Goal: Use online tool/utility: Utilize a website feature to perform a specific function

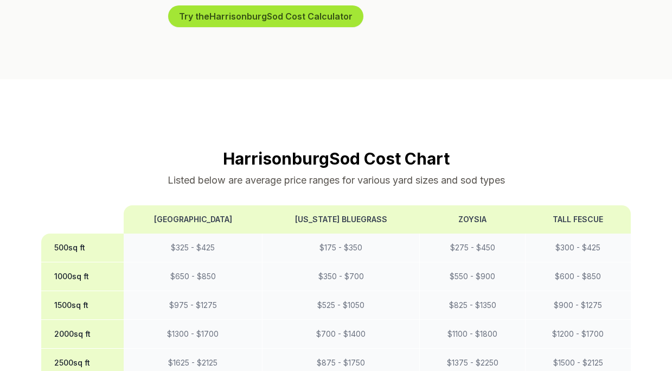
scroll to position [770, 0]
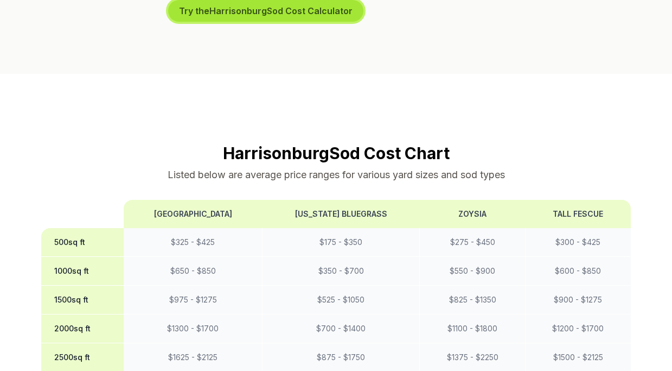
click at [295, 22] on button "Try the Harrisonburg Sod Cost Calculator" at bounding box center [265, 11] width 195 height 22
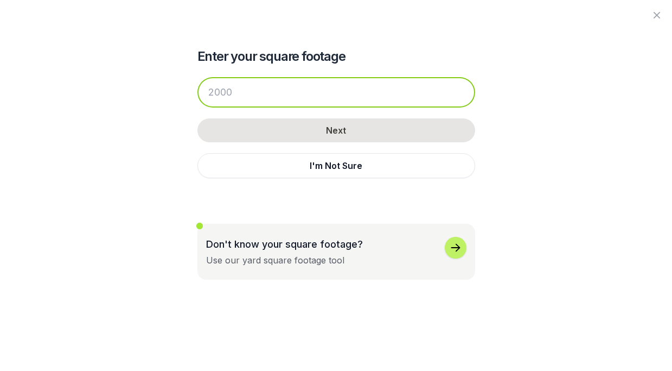
drag, startPoint x: 214, startPoint y: 118, endPoint x: 160, endPoint y: 110, distance: 54.4
click at [160, 110] on div "Enter your square footage Next I'm Not Sure Don't know your square footage? Use…" at bounding box center [336, 139] width 590 height 279
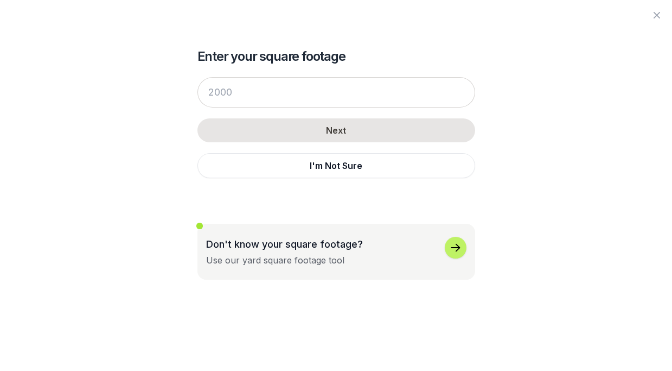
click at [160, 110] on div "Enter your square footage Next I'm Not Sure Don't know your square footage? Use…" at bounding box center [336, 139] width 590 height 279
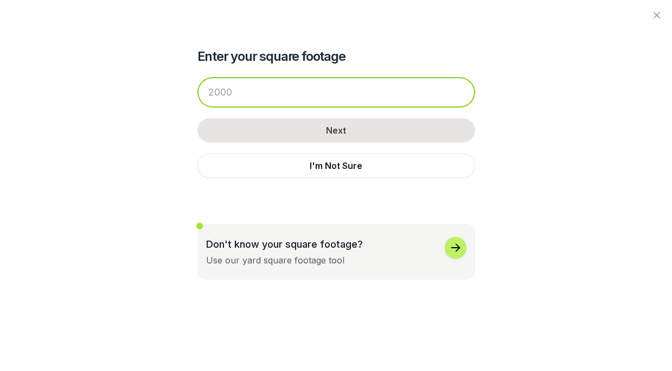
click at [197, 107] on input "number" at bounding box center [336, 92] width 278 height 30
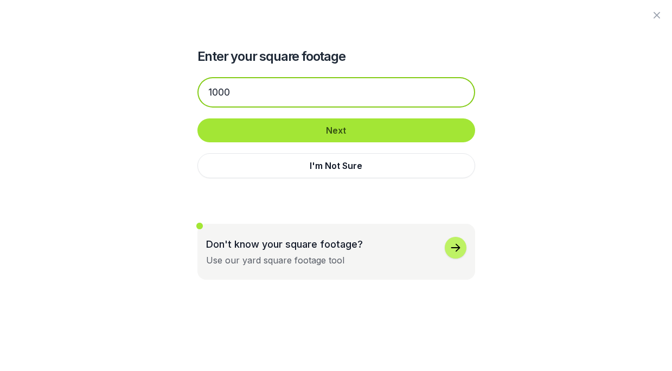
type input "1000"
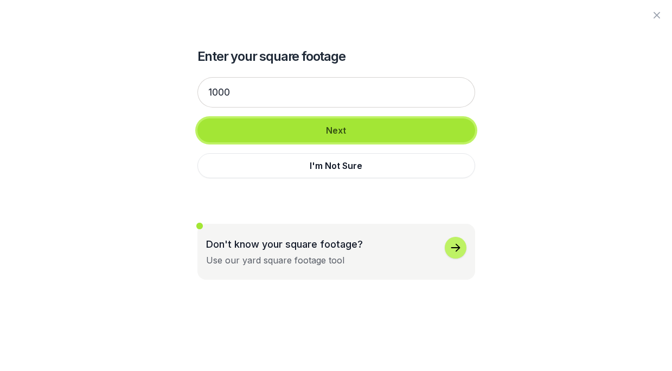
click at [284, 142] on button "Next" at bounding box center [336, 130] width 278 height 24
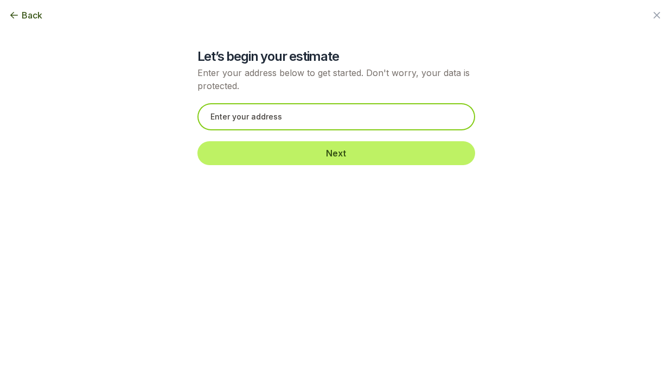
click at [280, 130] on input "text" at bounding box center [336, 116] width 278 height 27
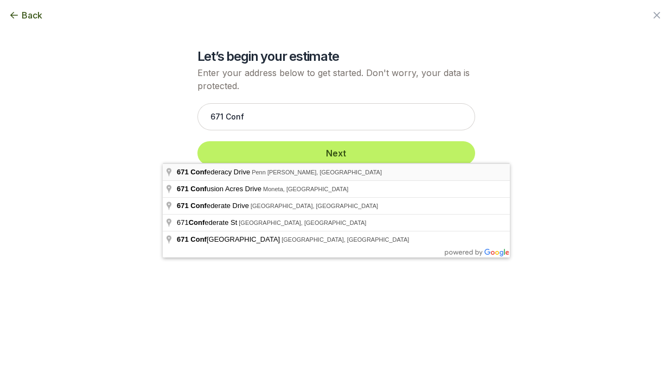
type input "[STREET_ADDRESS][PERSON_NAME]"
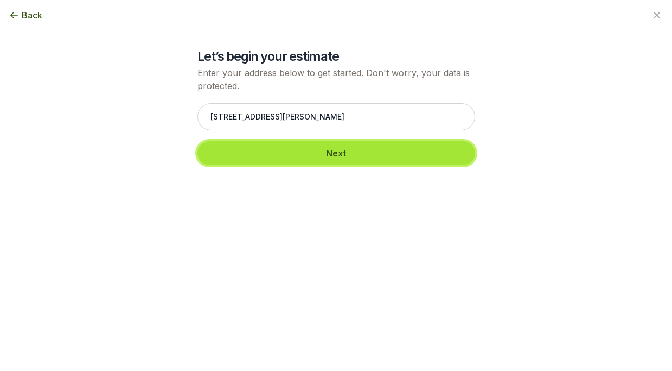
click at [308, 165] on button "Next" at bounding box center [336, 153] width 278 height 24
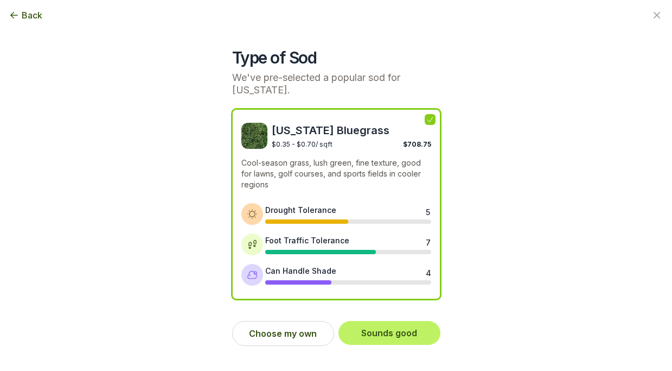
scroll to position [72, 0]
click at [288, 341] on button "Choose my own" at bounding box center [283, 333] width 102 height 25
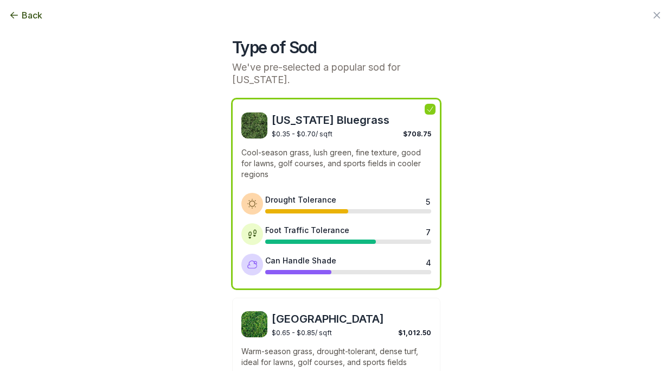
scroll to position [0, 0]
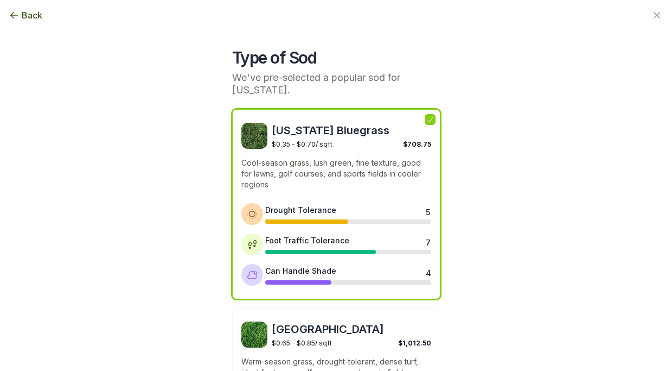
click at [42, 12] on span "Back" at bounding box center [32, 15] width 21 height 13
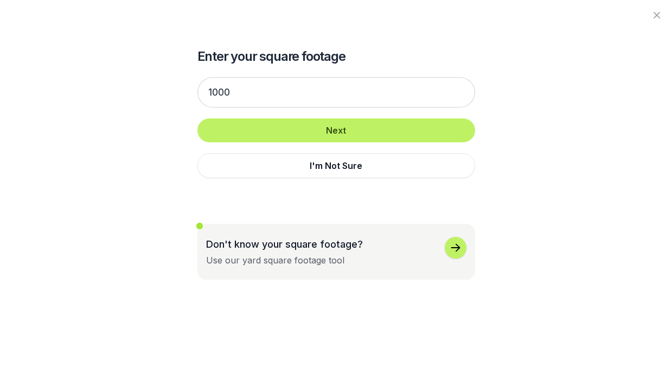
click at [42, 12] on div at bounding box center [336, 15] width 672 height 30
